Goal: Transaction & Acquisition: Purchase product/service

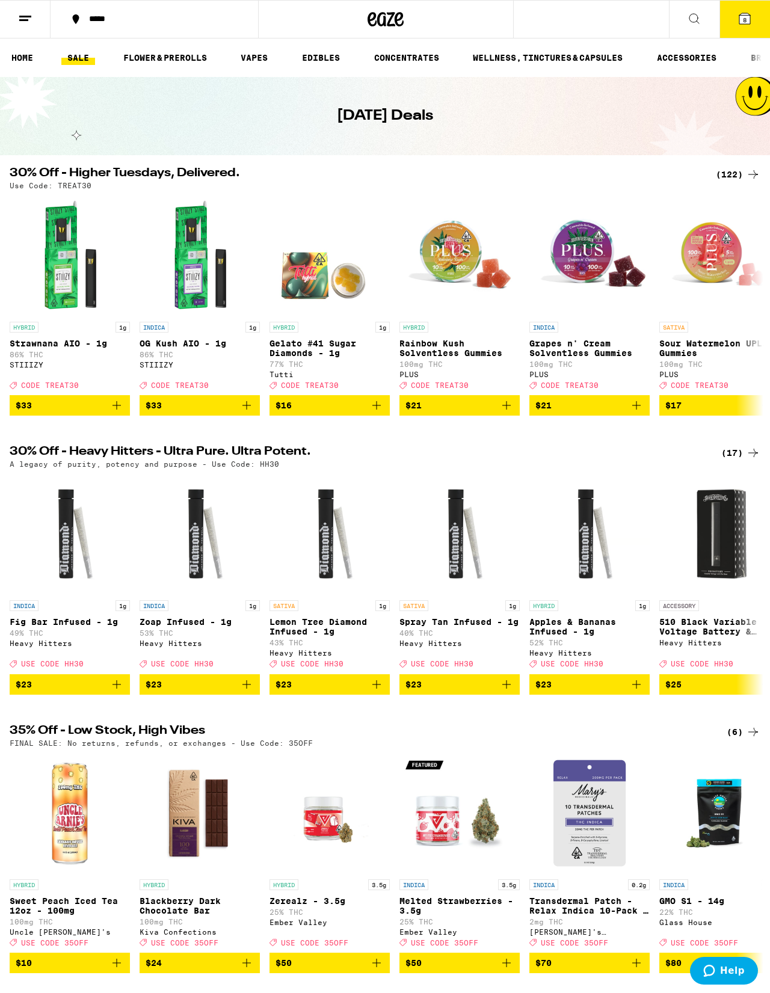
click at [501, 32] on button at bounding box center [694, 20] width 51 height 38
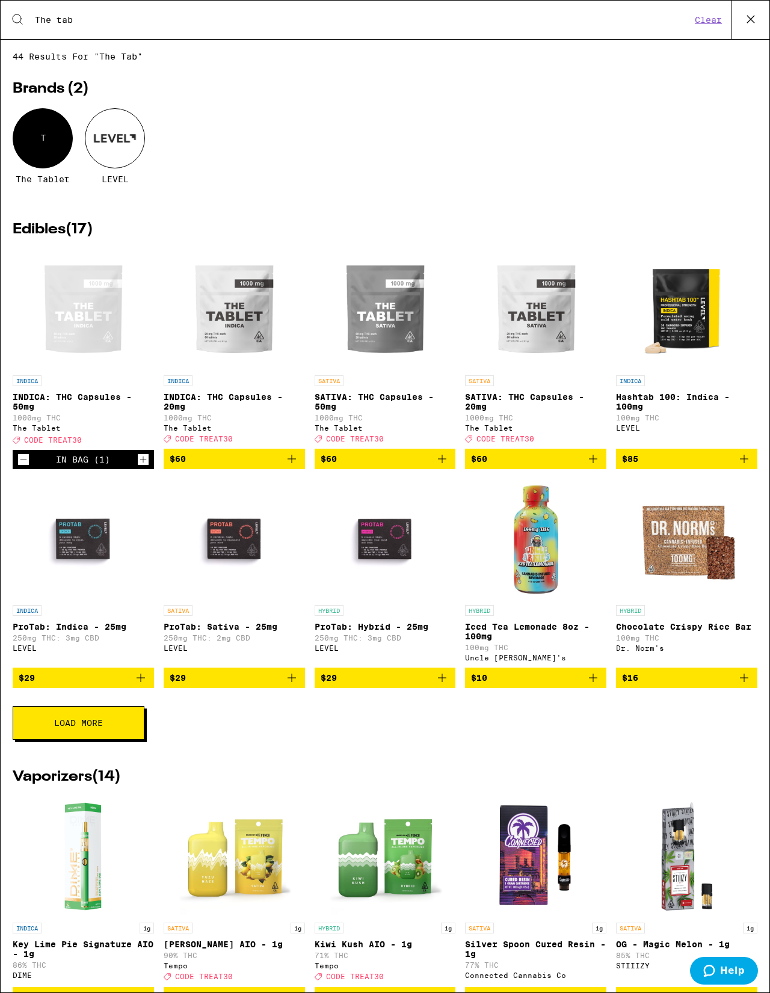
type input "The tab"
click at [5, 245] on div "44 results for "The tab" Brands ( 2 ) T The Tablet LEVEL Edibles ( 17 ) INDICA …" at bounding box center [385, 516] width 768 height 928
click at [501, 23] on icon at bounding box center [750, 19] width 18 height 18
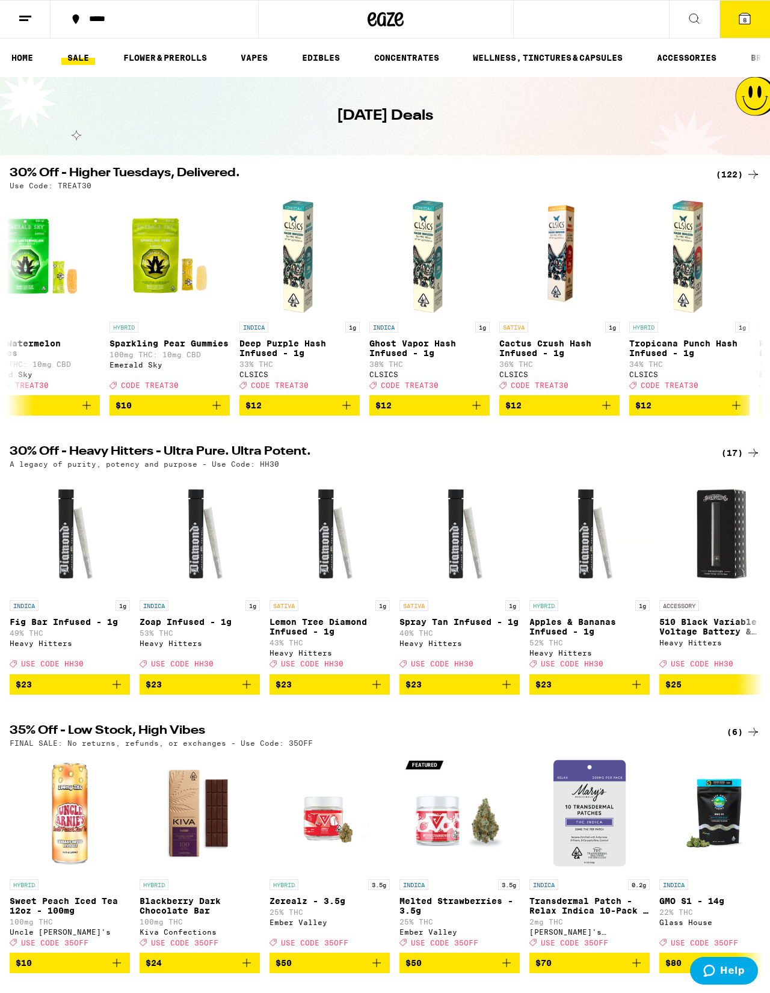
click at [501, 28] on button "8" at bounding box center [744, 19] width 51 height 37
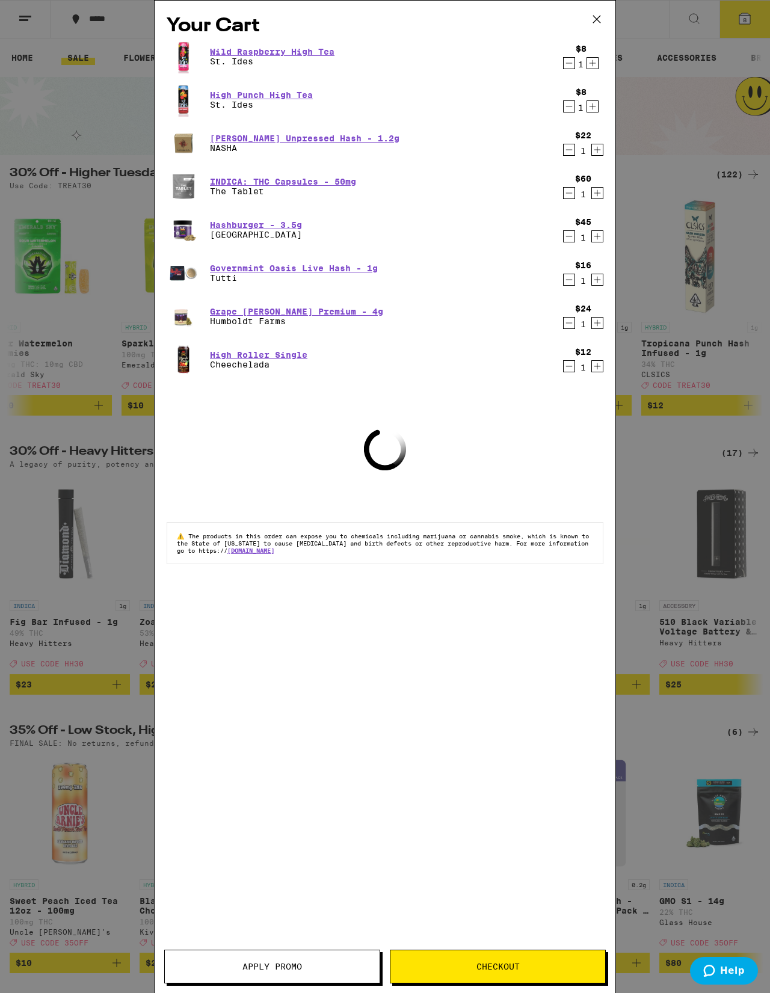
scroll to position [0, 2095]
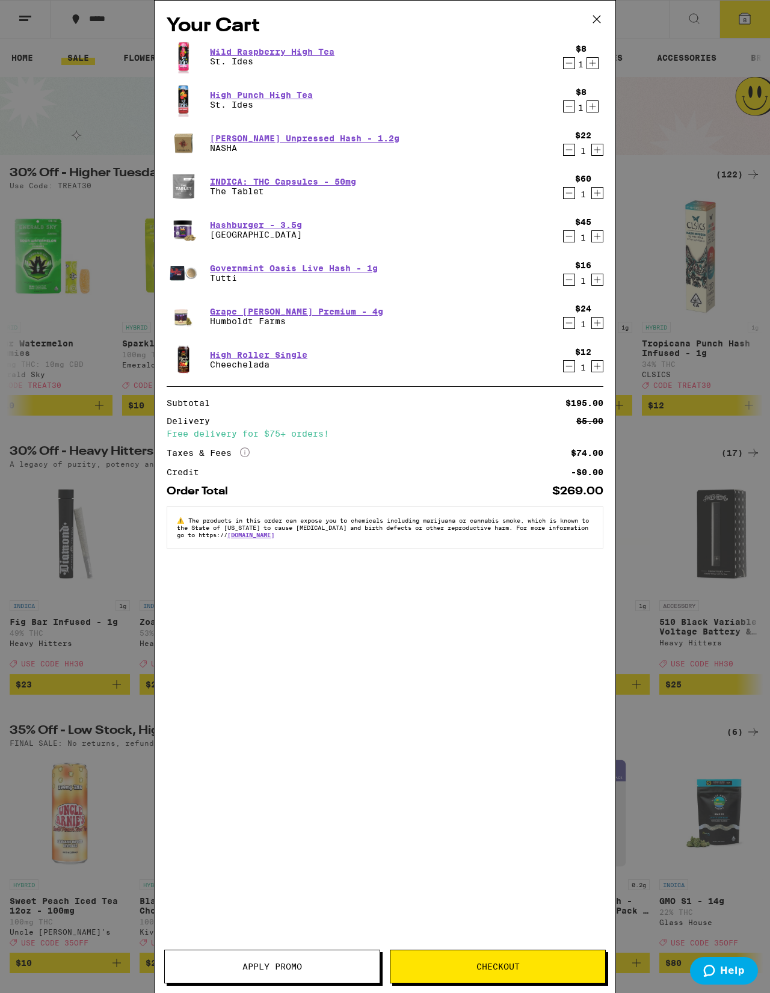
click at [501, 372] on div "$12 1" at bounding box center [580, 359] width 45 height 25
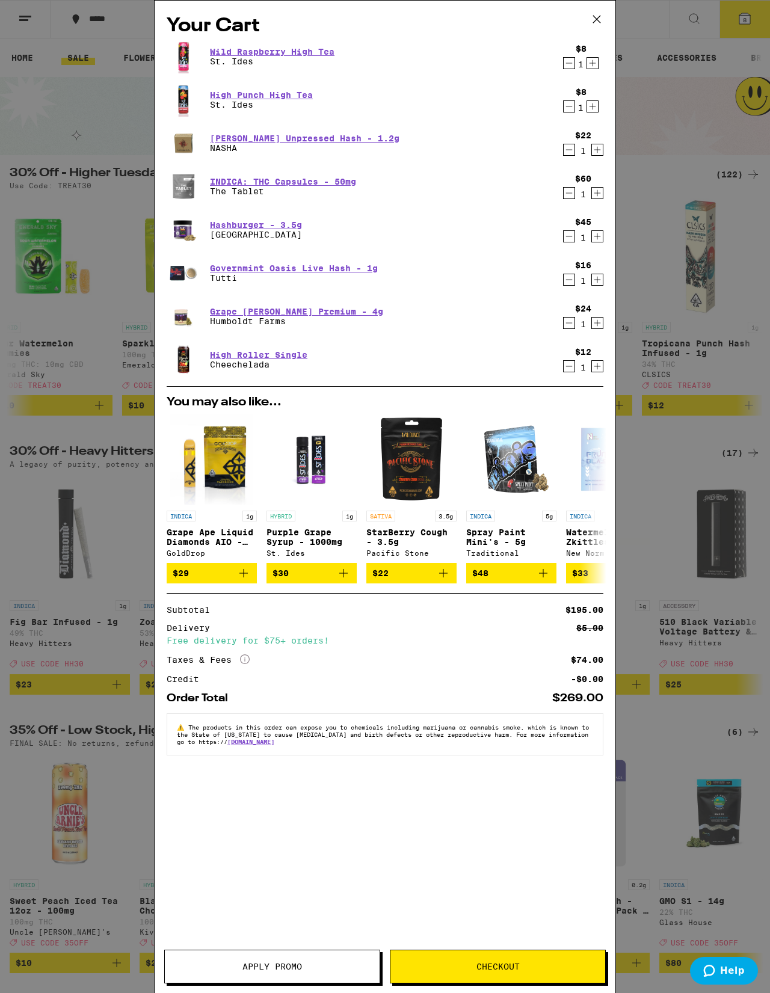
click at [501, 371] on icon "Decrement" at bounding box center [568, 366] width 11 height 14
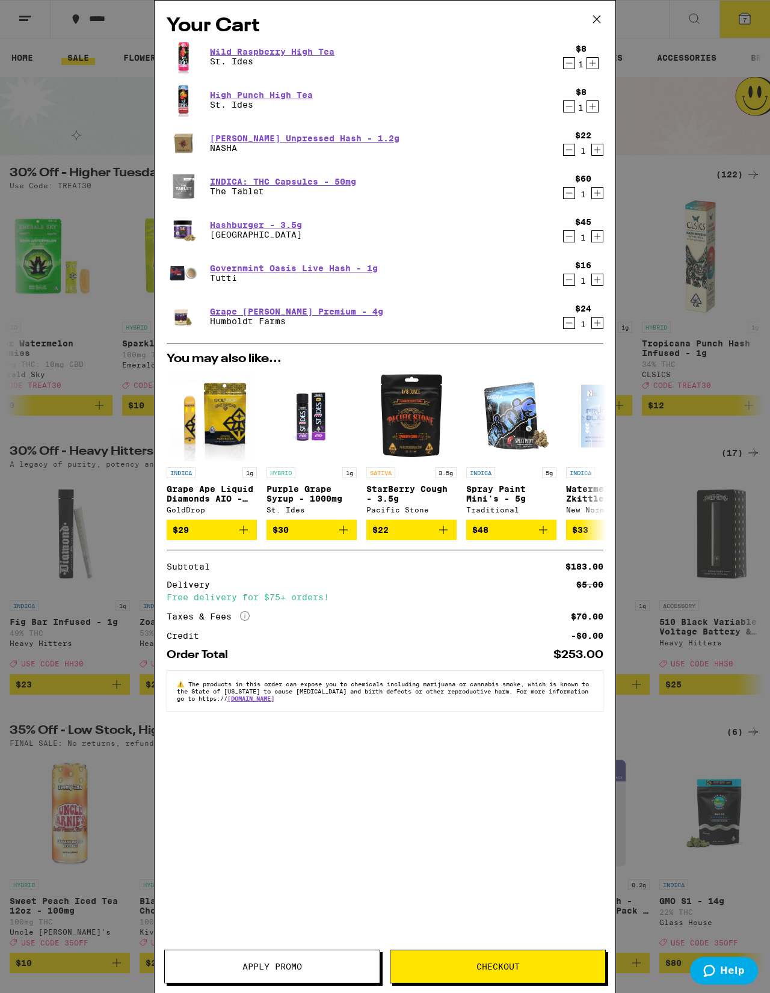
click at [501, 114] on icon "Decrement" at bounding box center [568, 106] width 11 height 14
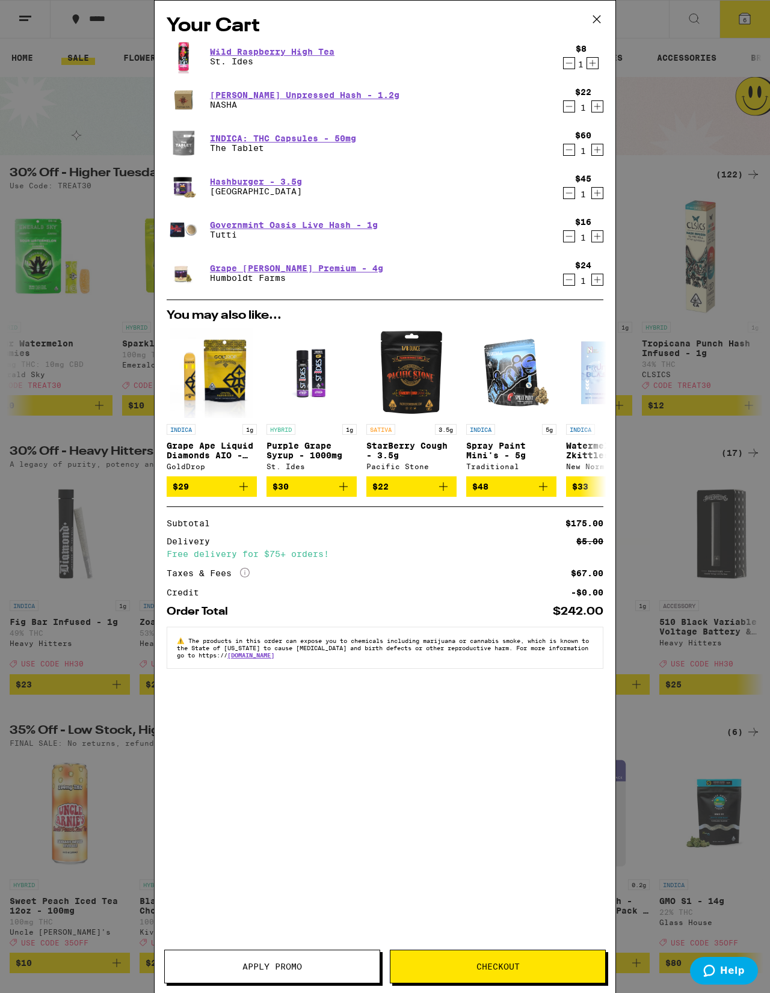
click at [501, 70] on icon "Decrement" at bounding box center [568, 63] width 11 height 14
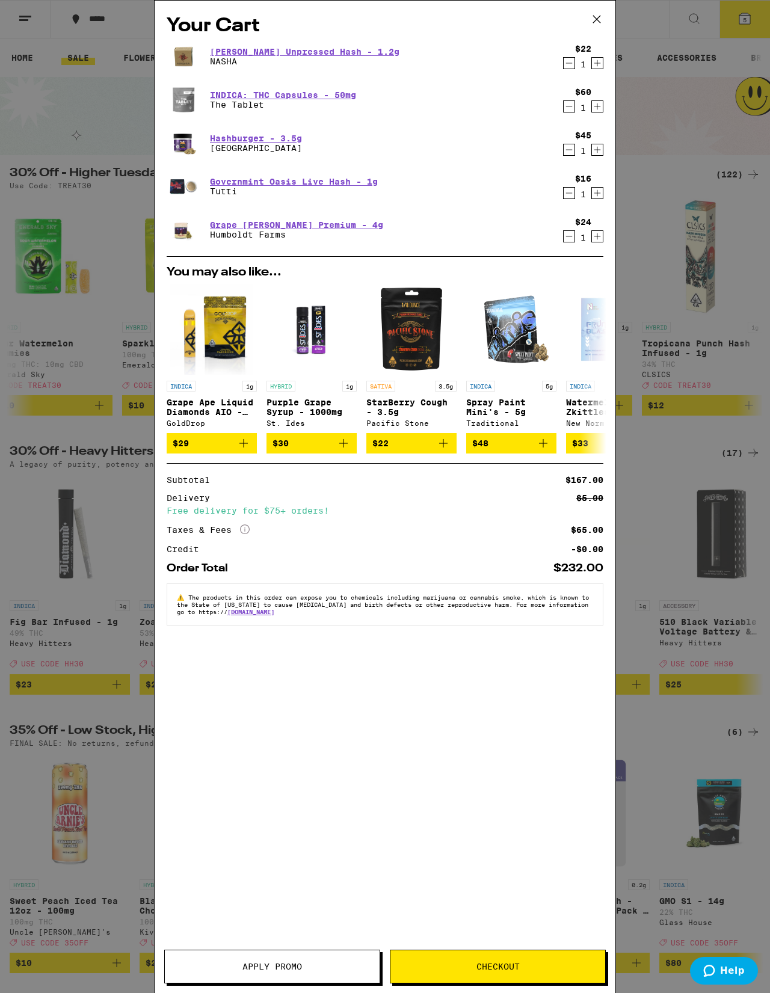
click at [114, 337] on div "Your Cart [PERSON_NAME] Unpressed Hash - 1.2g NASHA $22 1 INDICA: THC Capsules …" at bounding box center [385, 496] width 770 height 993
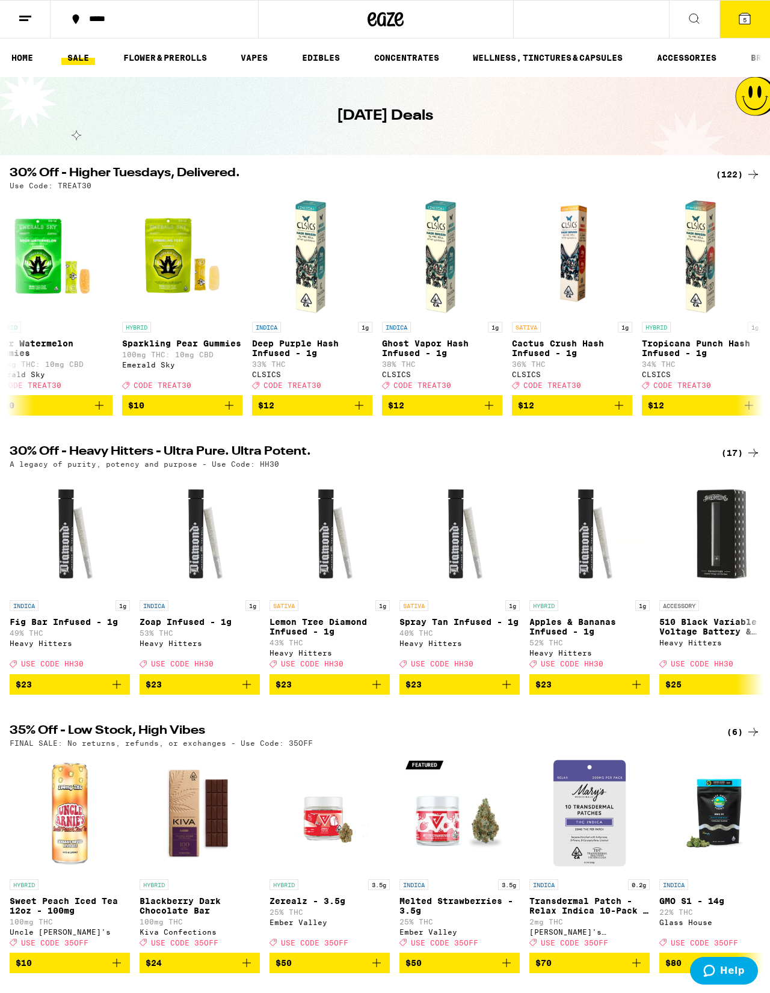
click at [501, 23] on span "5" at bounding box center [744, 19] width 4 height 7
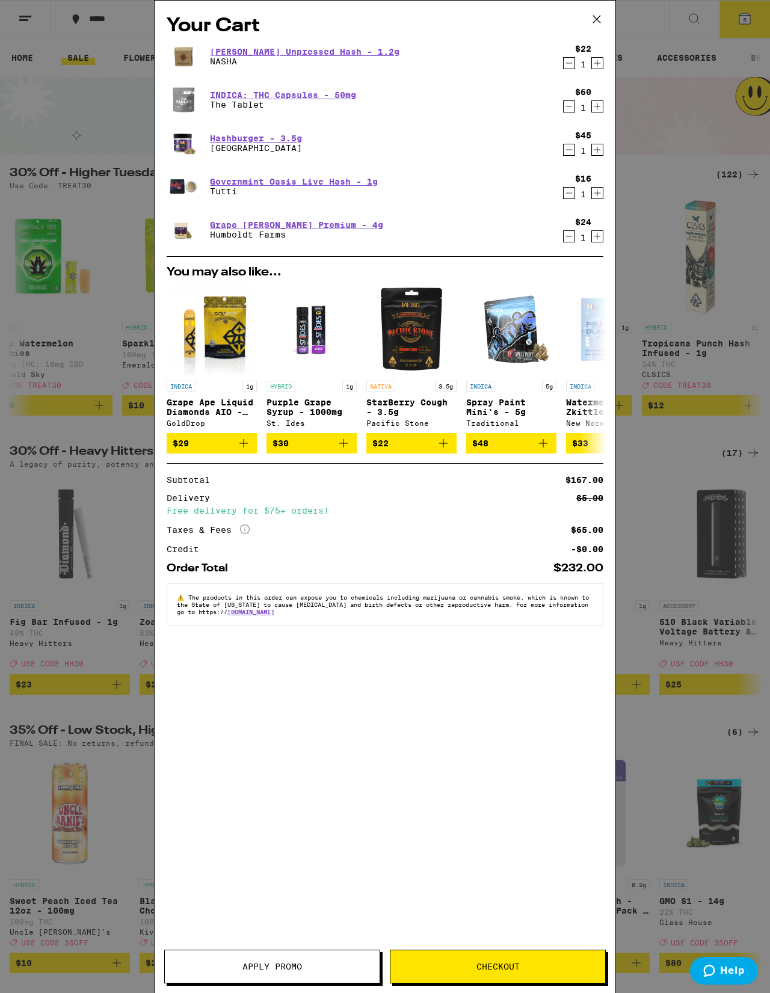
click at [501, 8] on button at bounding box center [596, 20] width 37 height 38
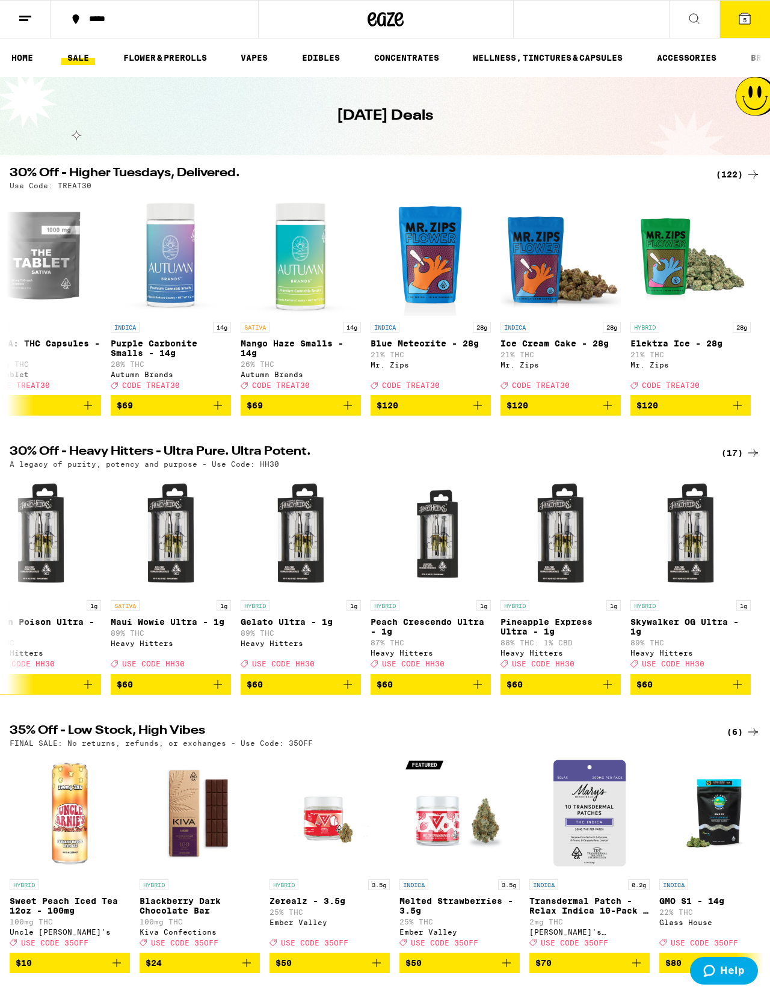
click at [501, 52] on div at bounding box center [756, 57] width 25 height 38
click at [501, 1] on button at bounding box center [694, 20] width 51 height 38
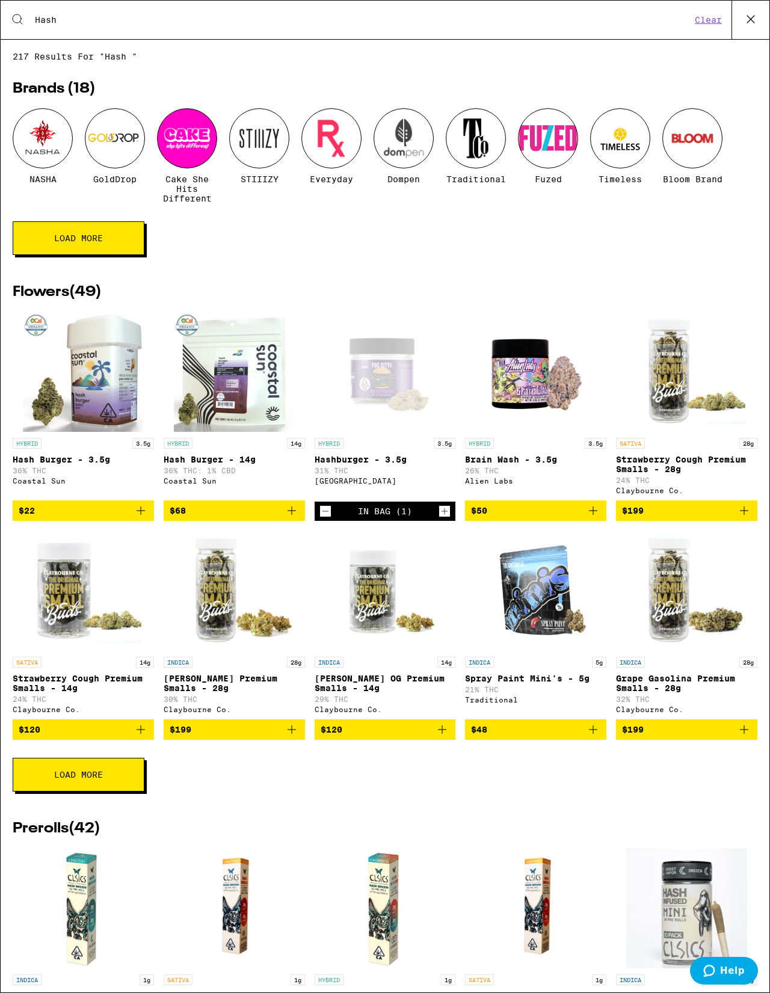
type input "Hash"
click at [44, 134] on div at bounding box center [43, 138] width 60 height 60
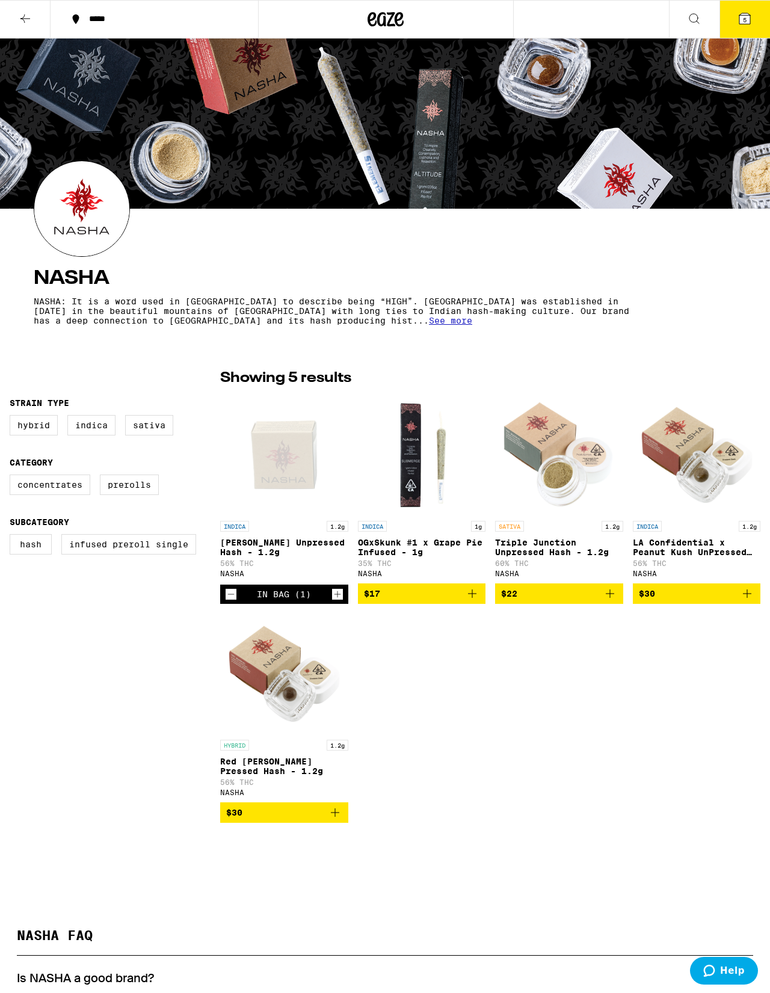
click at [501, 601] on span "$30" at bounding box center [696, 593] width 116 height 14
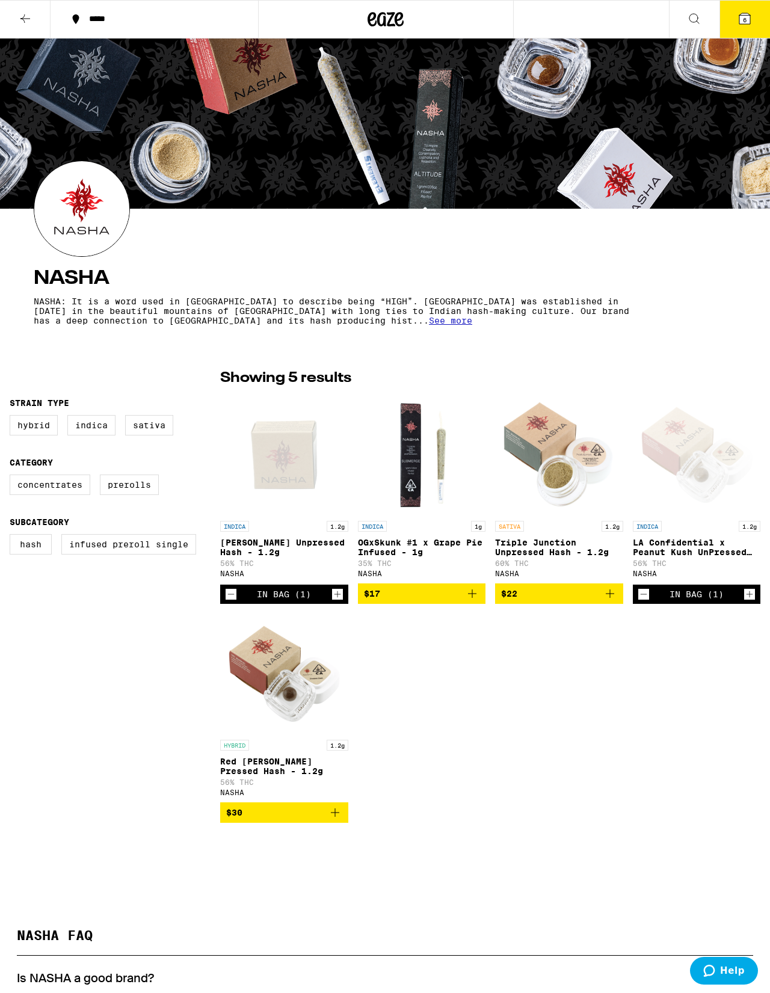
click at [501, 599] on div "In Bag (1)" at bounding box center [696, 594] width 54 height 10
click at [501, 601] on icon "Decrement" at bounding box center [643, 594] width 11 height 14
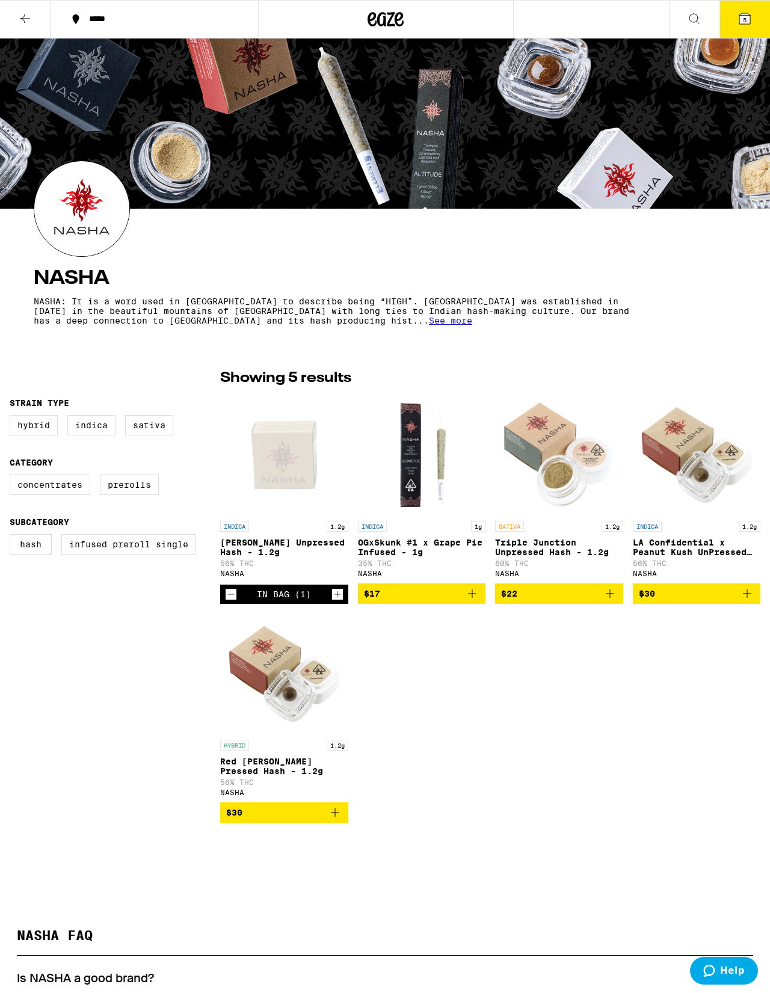
click at [332, 604] on div "In Bag (1)" at bounding box center [284, 593] width 128 height 19
click at [342, 601] on icon "Increment" at bounding box center [337, 594] width 11 height 14
click at [23, 5] on button at bounding box center [25, 20] width 51 height 38
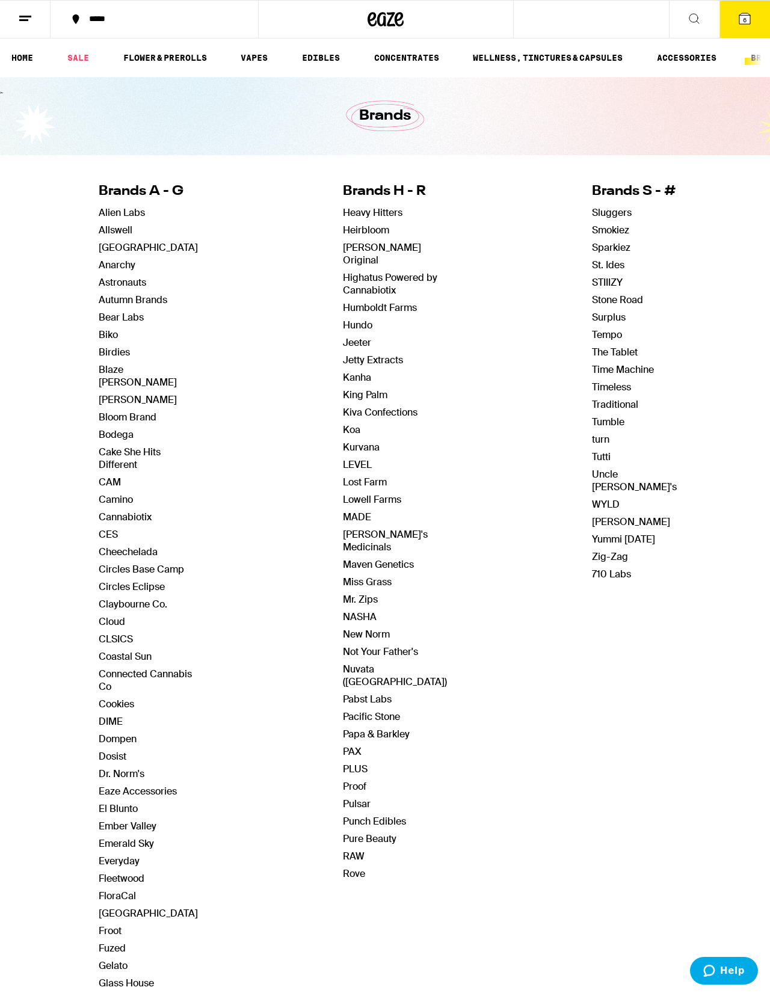
click at [501, 19] on icon at bounding box center [694, 19] width 10 height 10
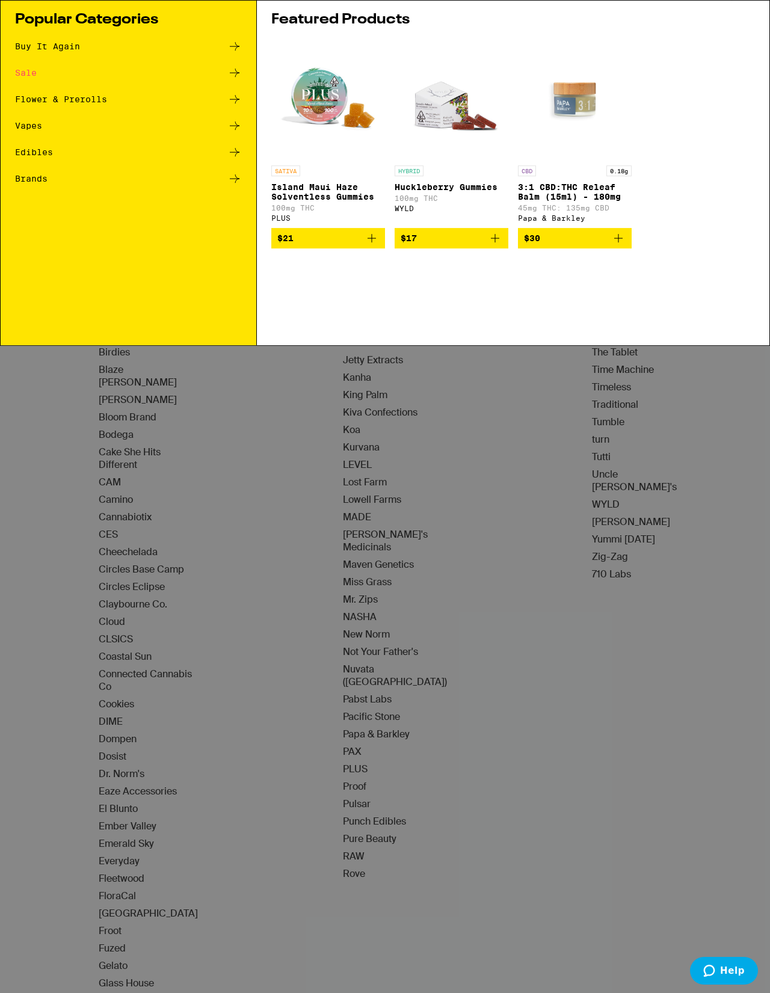
type input "H"
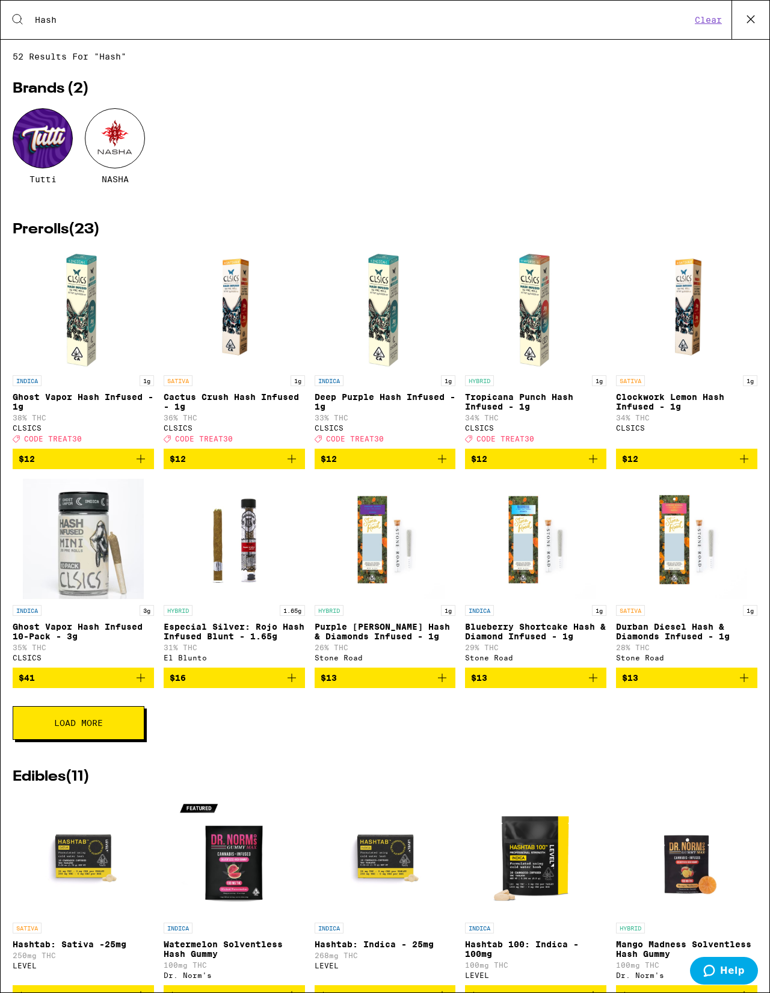
type input "Hash"
click at [8, 106] on div "52 results for "Hash" Brands ( 2 ) Tutti NASHA Prerolls ( 23 ) INDICA 1g Ghost …" at bounding box center [385, 516] width 768 height 928
click at [49, 165] on div at bounding box center [43, 138] width 60 height 60
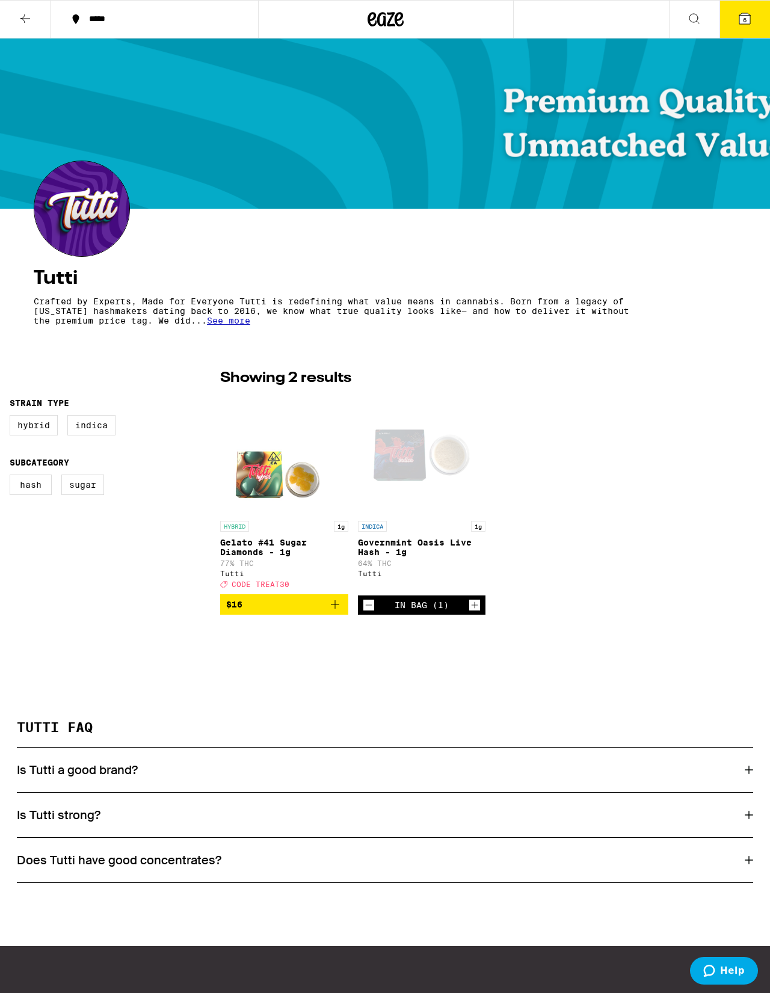
click at [501, 25] on button "6" at bounding box center [744, 19] width 51 height 37
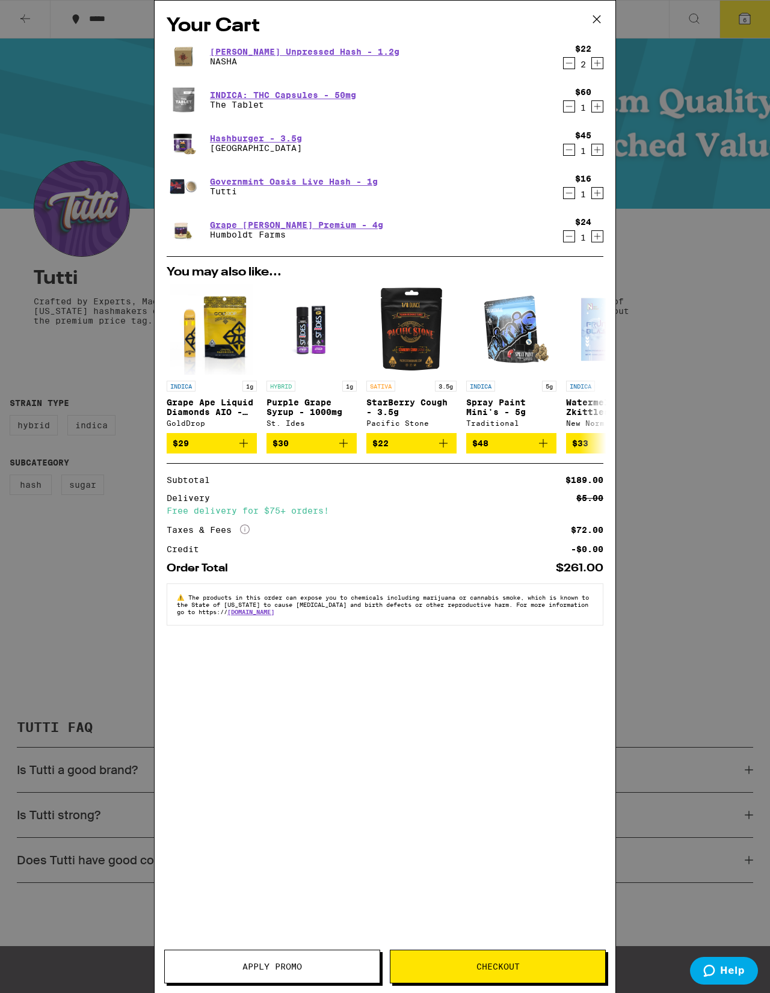
click at [40, 616] on div "Your Cart [PERSON_NAME] Unpressed Hash - 1.2g NASHA $22 2 INDICA: THC Capsules …" at bounding box center [385, 496] width 770 height 993
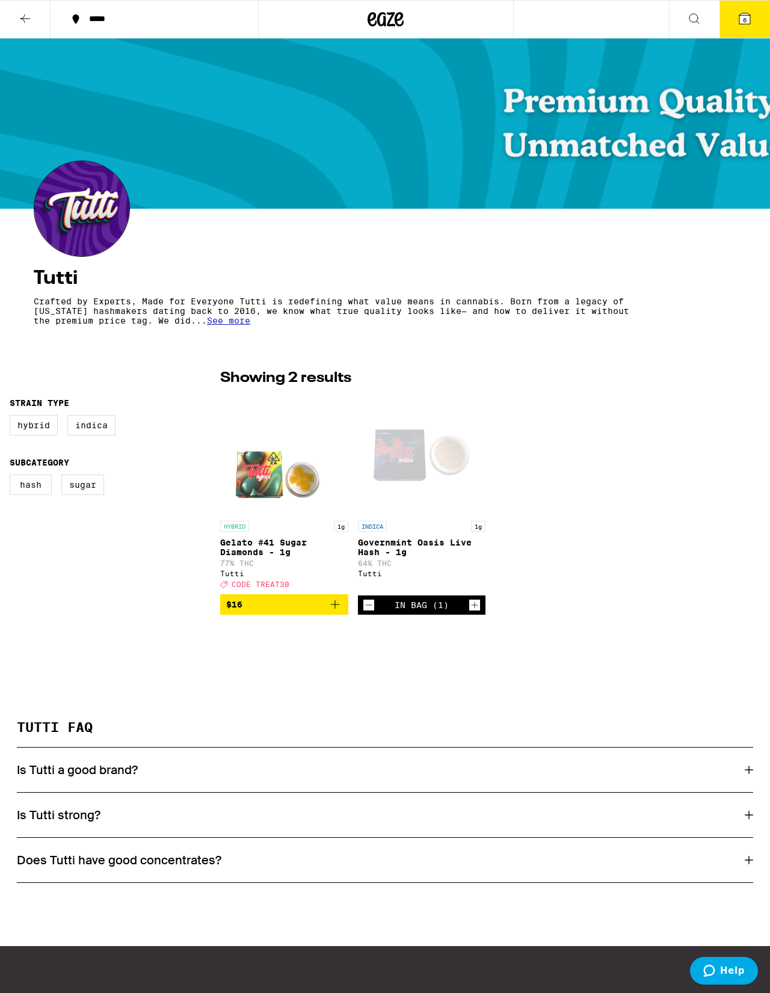
click at [501, 19] on span "6" at bounding box center [744, 19] width 4 height 7
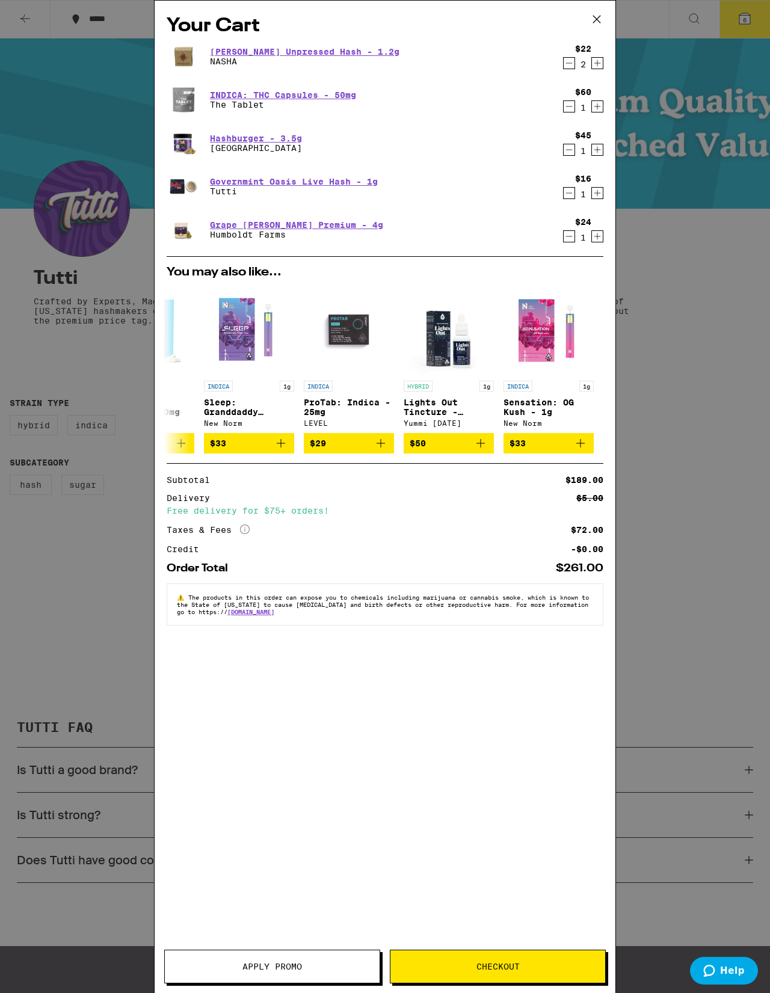
scroll to position [0, 562]
click at [50, 96] on div "Your Cart [PERSON_NAME] Unpressed Hash - 1.2g NASHA $22 2 INDICA: THC Capsules …" at bounding box center [385, 496] width 770 height 993
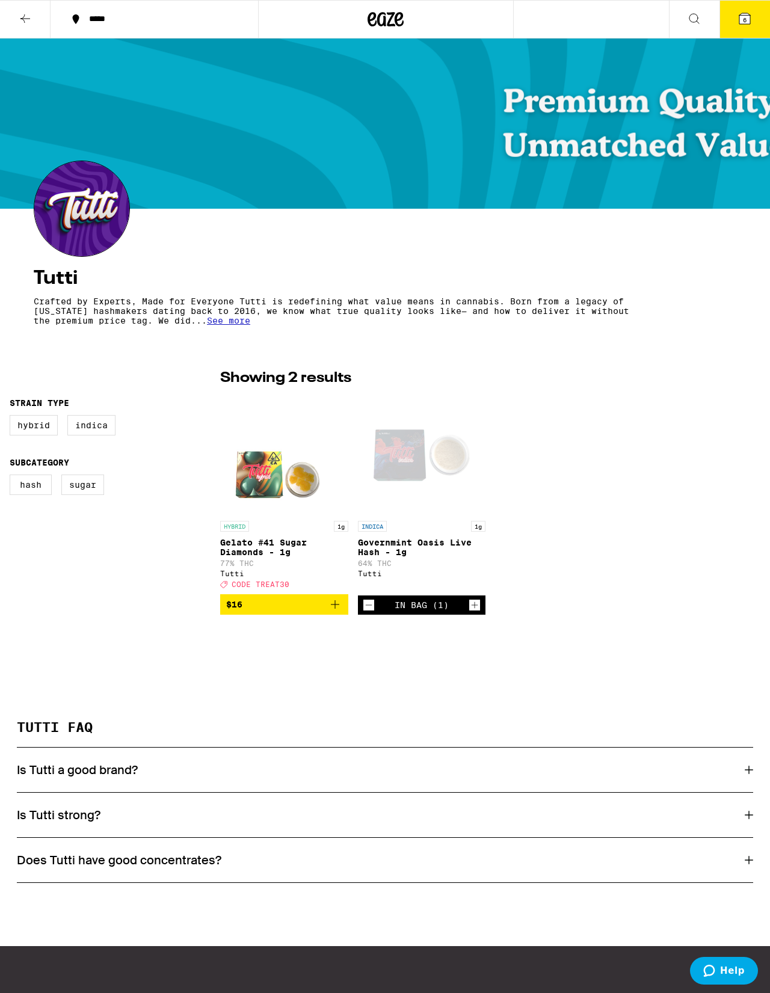
click at [20, 16] on icon at bounding box center [25, 18] width 14 height 14
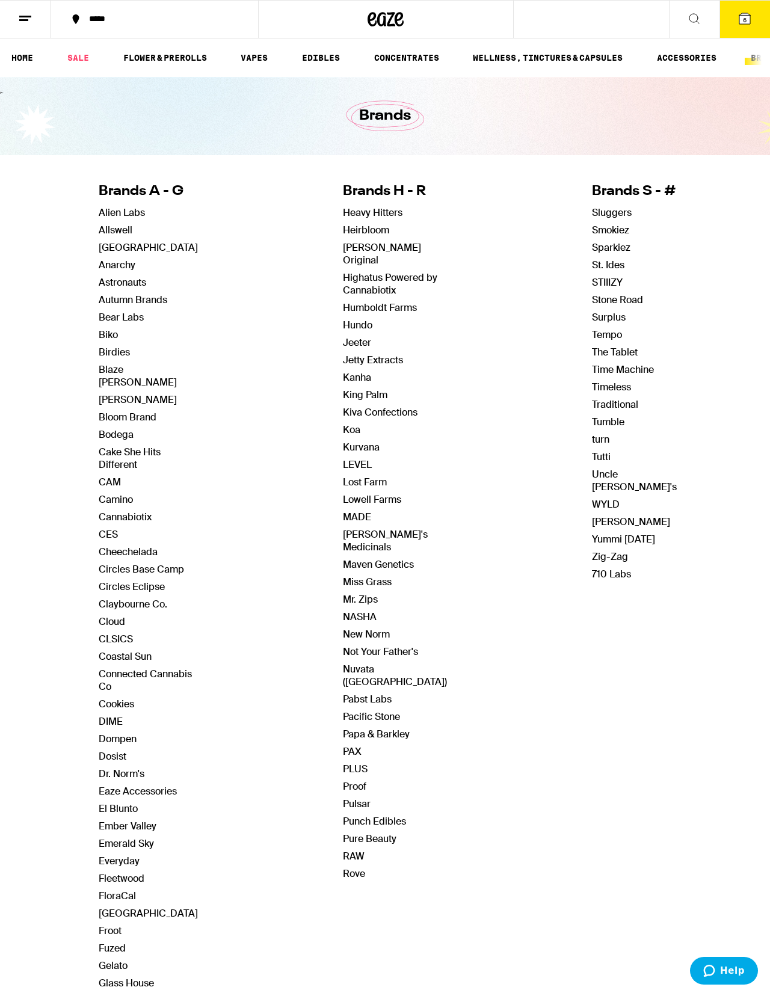
click at [77, 58] on link "SALE" at bounding box center [78, 58] width 34 height 14
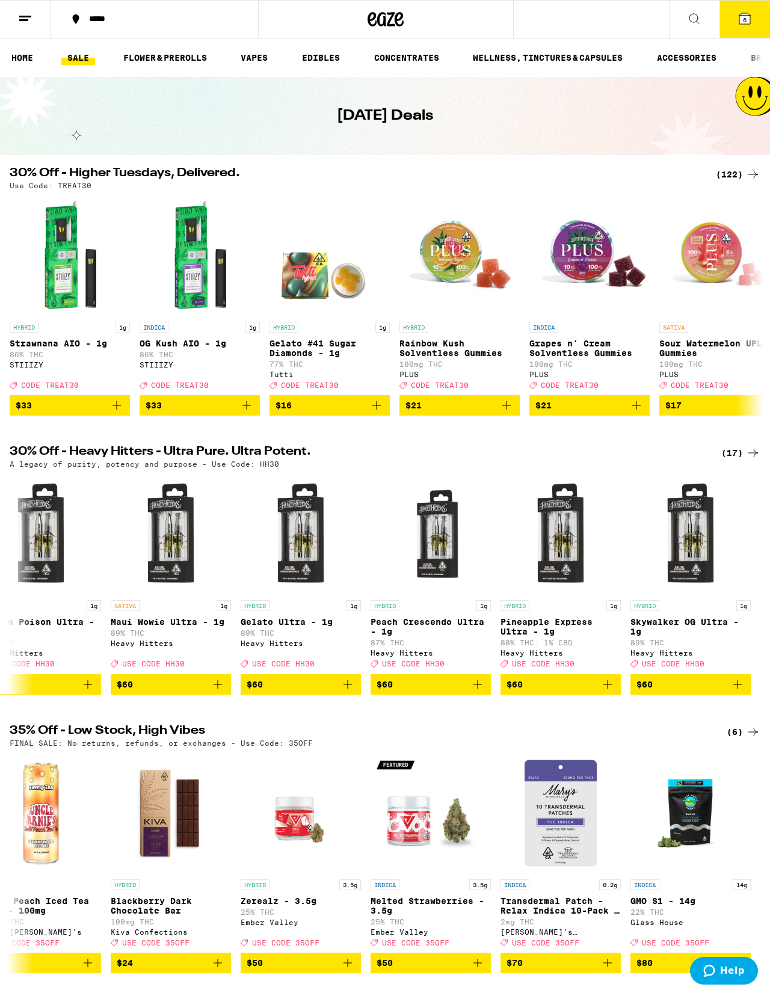
click at [501, 181] on icon at bounding box center [752, 174] width 14 height 14
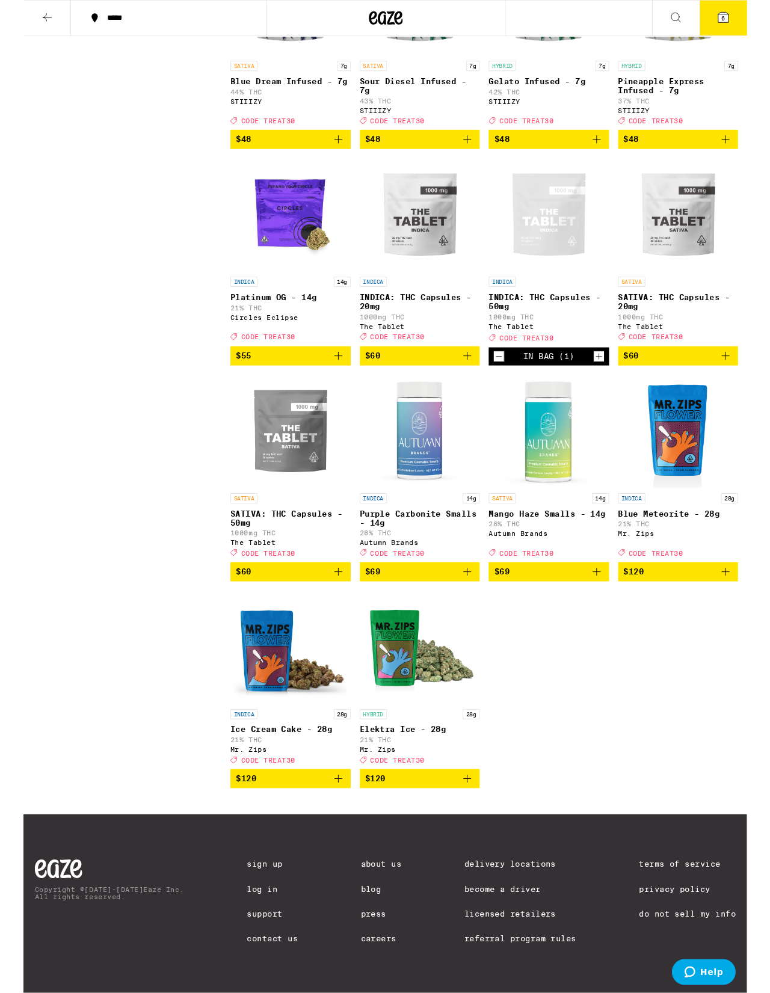
scroll to position [7183, 0]
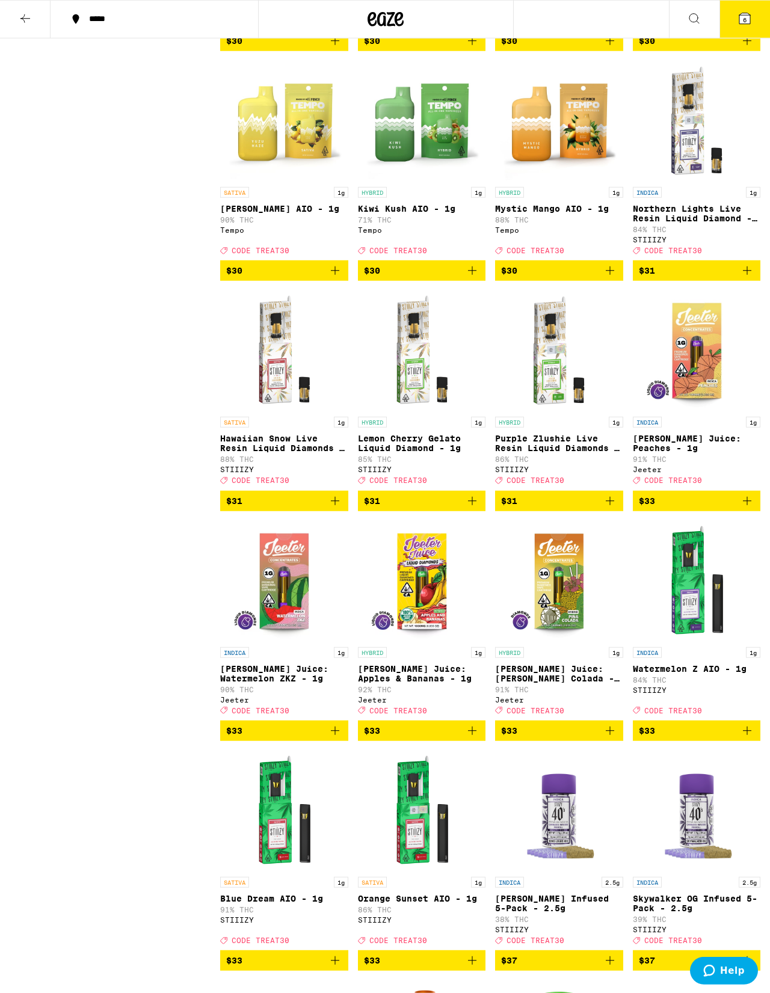
click at [501, 26] on button "6" at bounding box center [744, 19] width 51 height 37
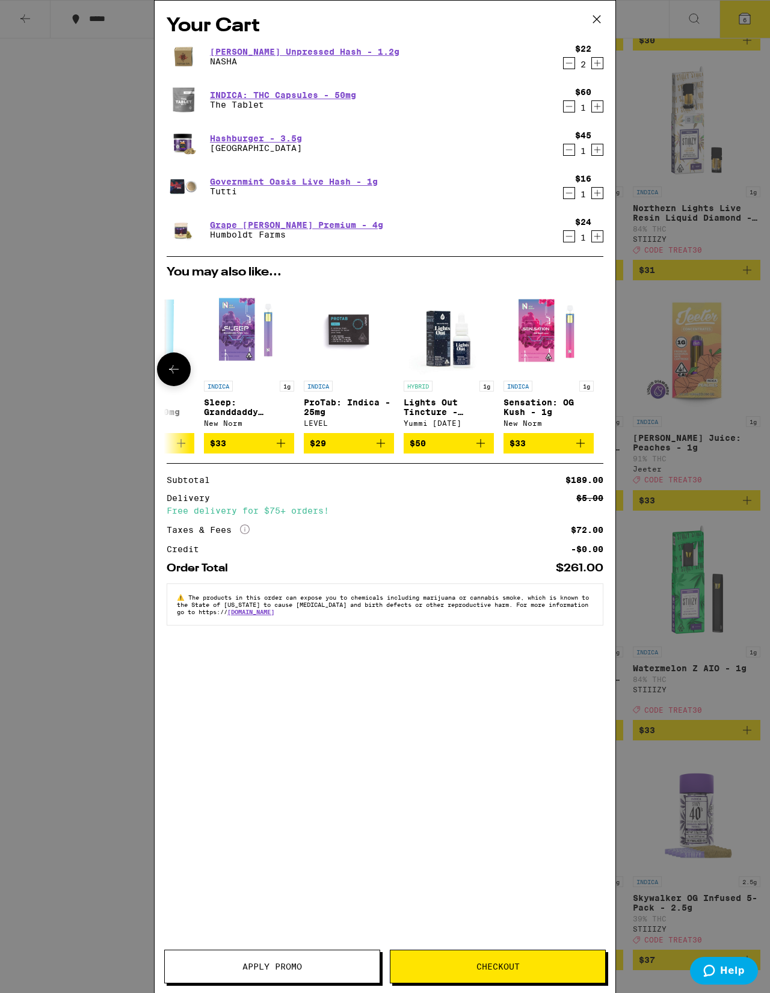
scroll to position [0, 556]
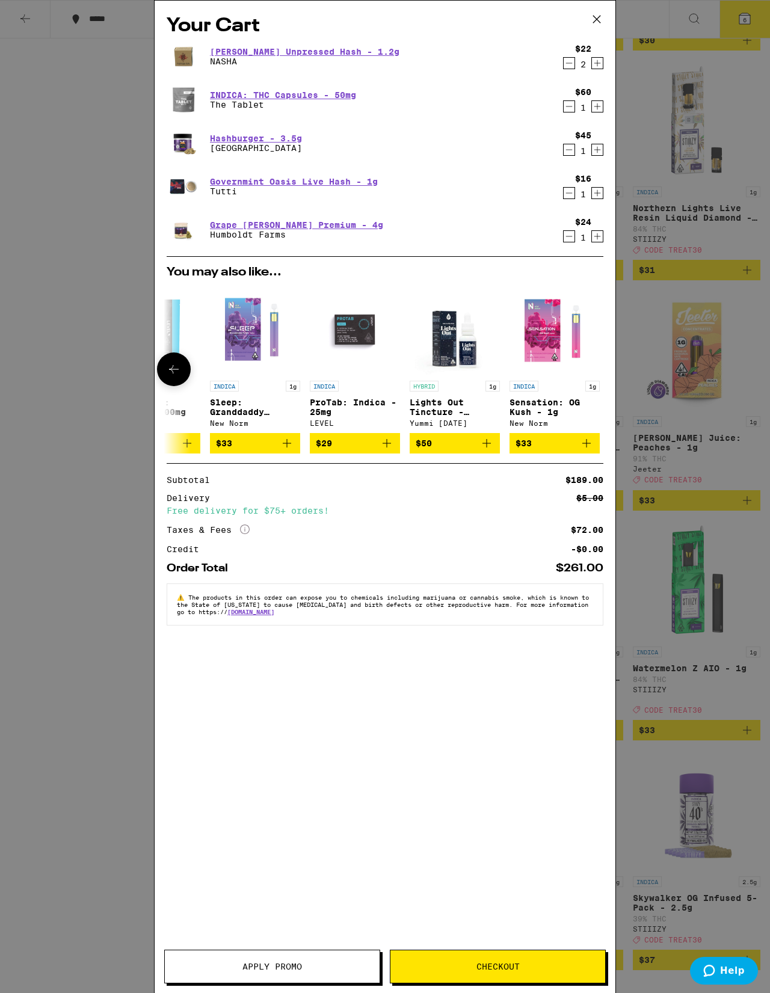
click at [194, 235] on img at bounding box center [184, 230] width 34 height 34
click at [218, 236] on p "Humboldt Farms" at bounding box center [296, 235] width 173 height 10
click at [271, 225] on link "Grape [PERSON_NAME] Premium - 4g" at bounding box center [296, 225] width 173 height 10
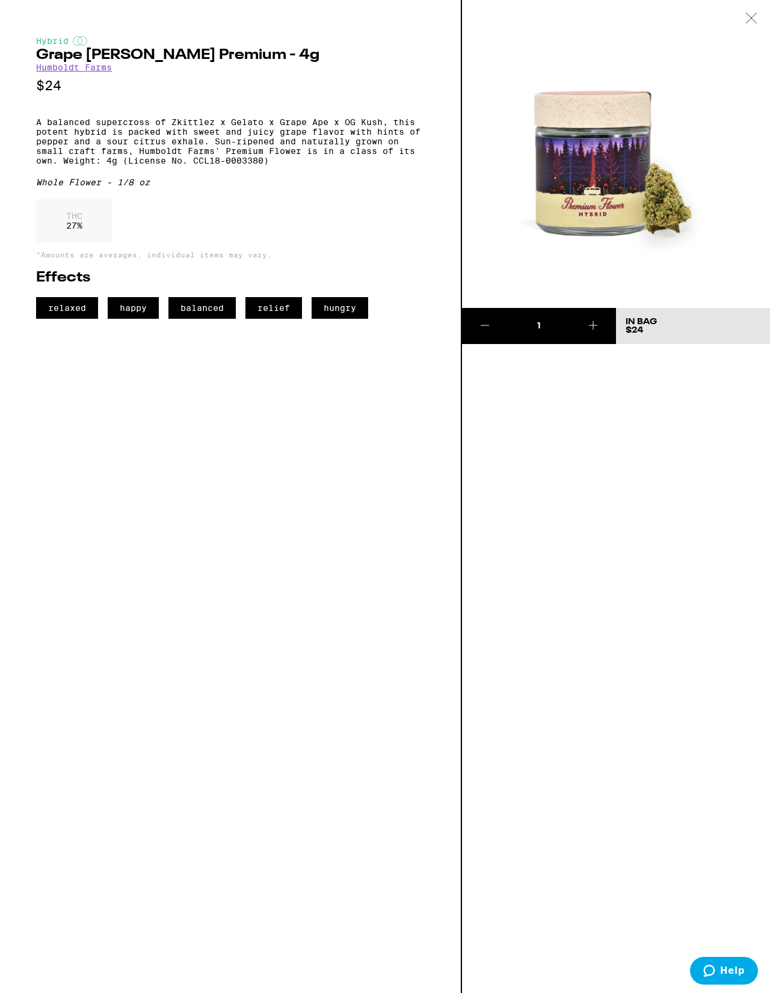
click at [501, 20] on div at bounding box center [750, 19] width 37 height 38
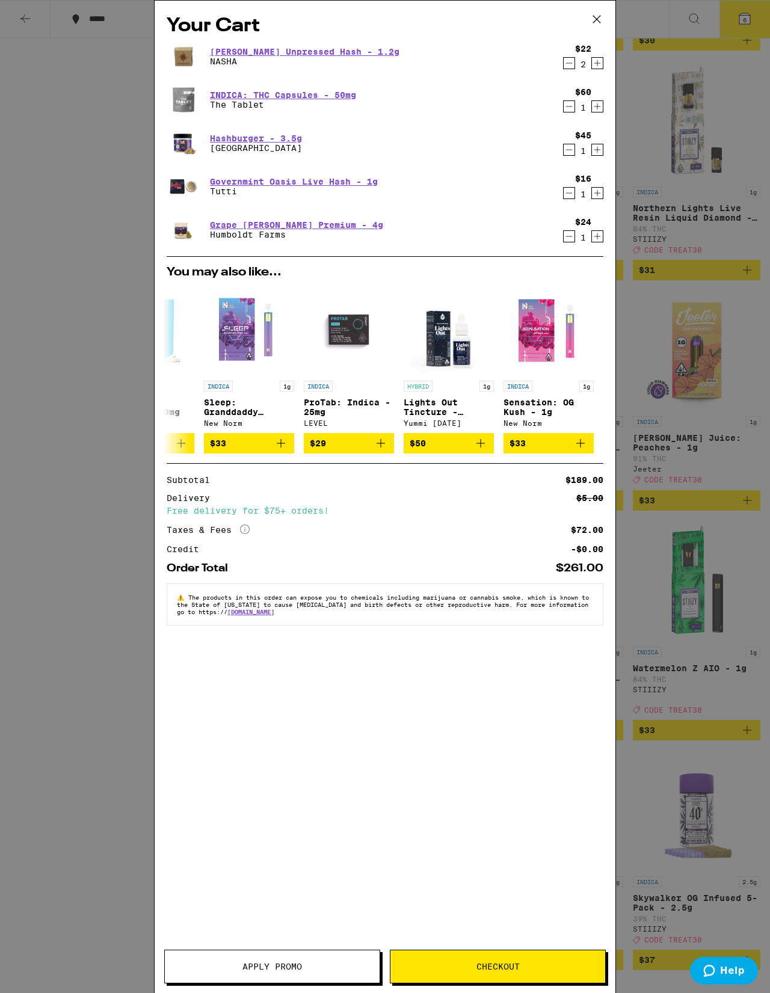
scroll to position [0, 562]
click at [22, 331] on div "Your Cart [PERSON_NAME] Unpressed Hash - 1.2g NASHA $22 2 INDICA: THC Capsules …" at bounding box center [385, 496] width 770 height 993
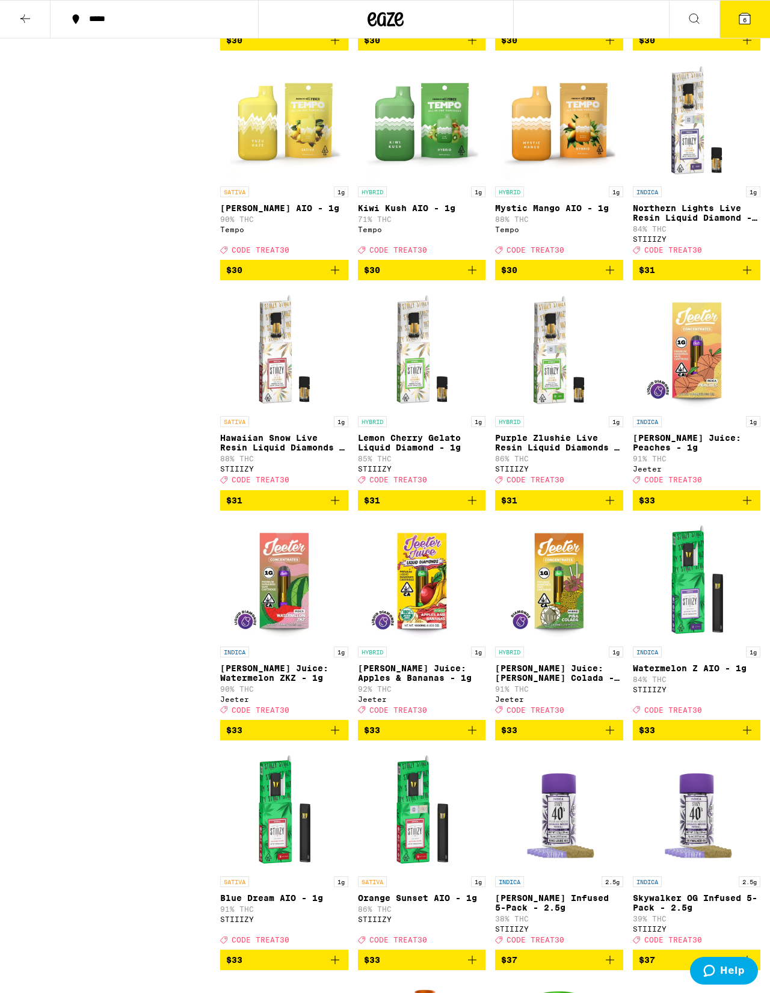
click at [501, 20] on button at bounding box center [694, 20] width 51 height 38
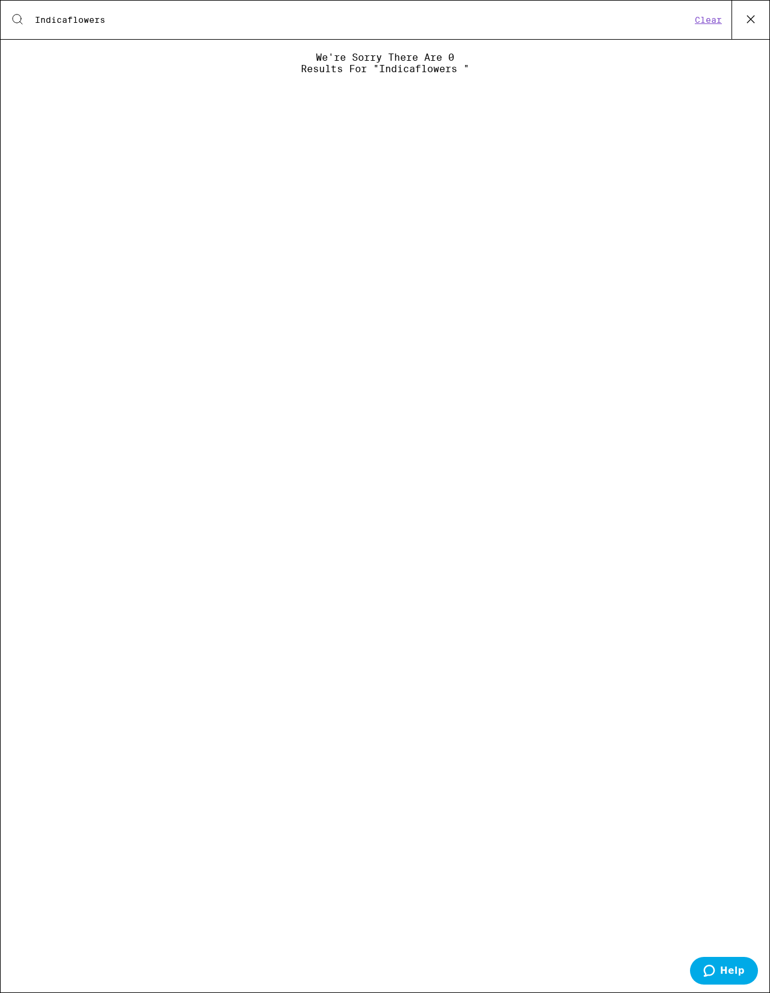
click at [85, 15] on input "Indicaflowers" at bounding box center [362, 19] width 657 height 11
click at [26, 22] on div "Search for Products Indica flowers" at bounding box center [358, 19] width 666 height 11
click at [123, 25] on input "Indica flowers" at bounding box center [362, 19] width 657 height 11
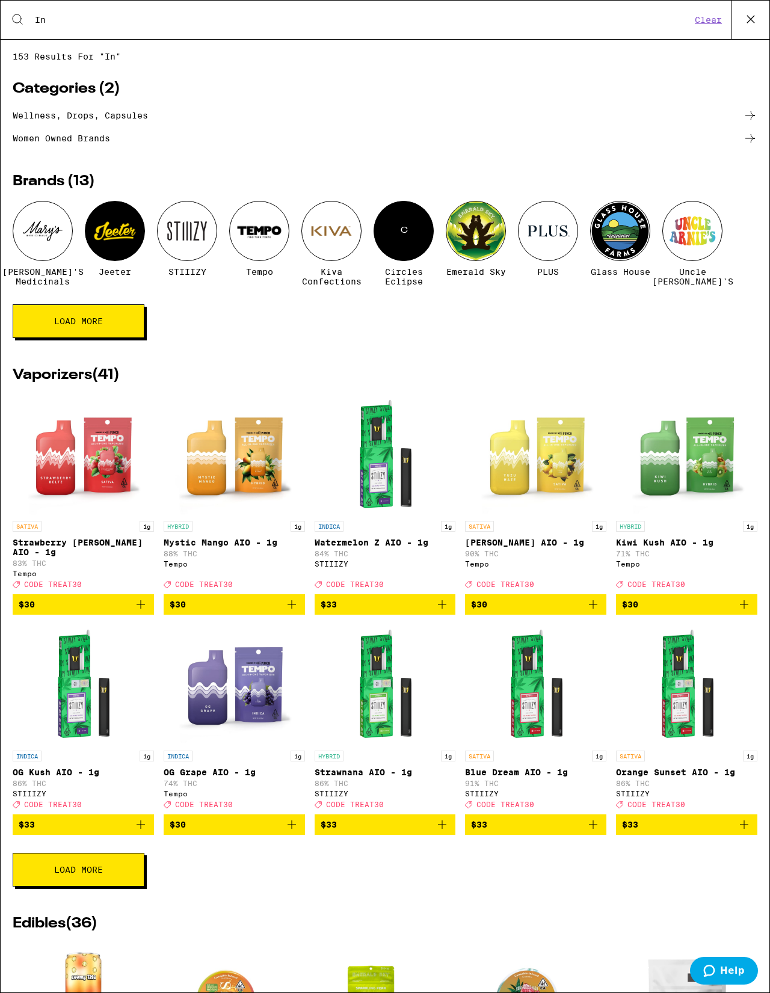
type input "I"
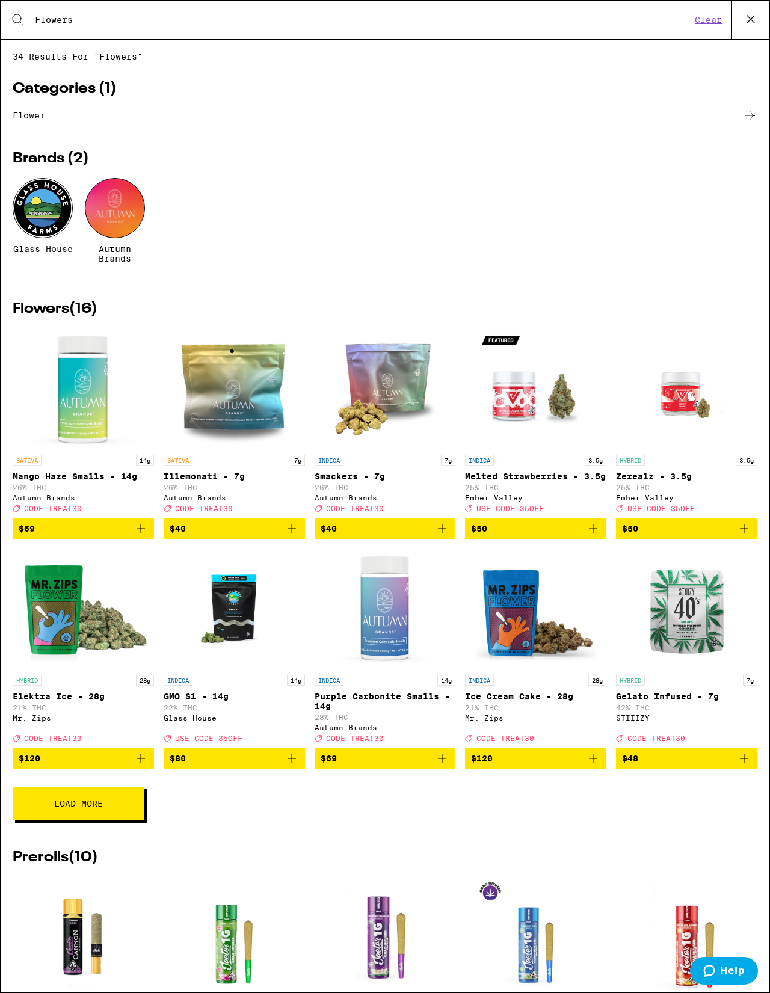
type input "Flowers"
